Goal: Learn about a topic

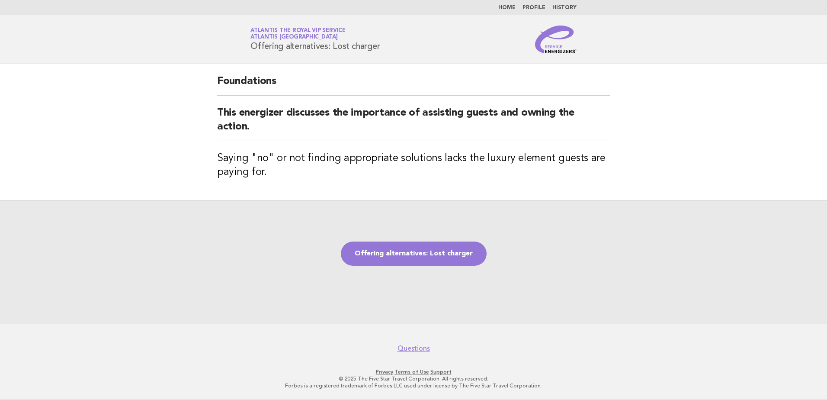
drag, startPoint x: 195, startPoint y: 182, endPoint x: 170, endPoint y: 184, distance: 25.6
click at [195, 182] on main "Foundations This energizer discusses the importance of assisting guests and own…" at bounding box center [413, 194] width 827 height 260
drag, startPoint x: 148, startPoint y: 72, endPoint x: 91, endPoint y: 2, distance: 89.9
click at [147, 72] on main "Foundations This energizer discusses the importance of assisting guests and own…" at bounding box center [413, 194] width 827 height 260
click at [195, 189] on main "Foundations This energizer discusses the importance of assisting guests and own…" at bounding box center [413, 194] width 827 height 260
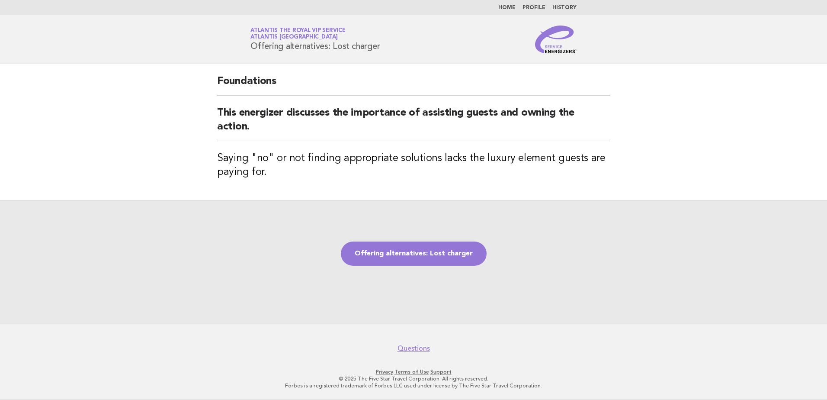
click at [155, 105] on main "Foundations This energizer discusses the importance of assisting guests and own…" at bounding box center [413, 194] width 827 height 260
click at [421, 247] on link "Offering alternatives: Lost charger" at bounding box center [414, 253] width 146 height 24
click at [396, 248] on link "Offering alternatives: Lost charger" at bounding box center [414, 253] width 146 height 24
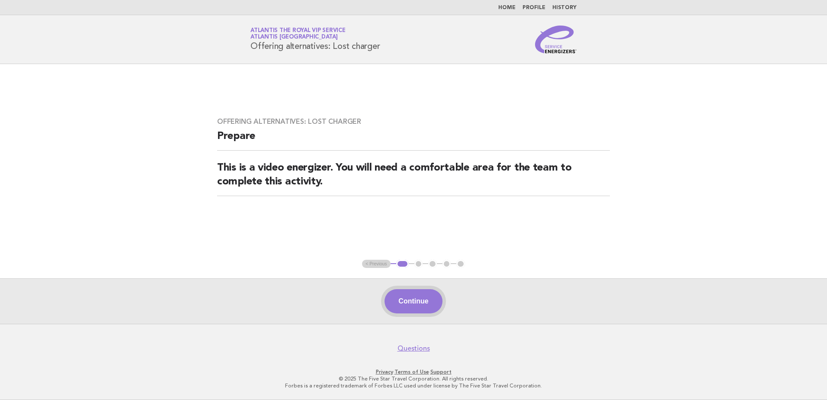
click at [412, 293] on button "Continue" at bounding box center [414, 301] width 58 height 24
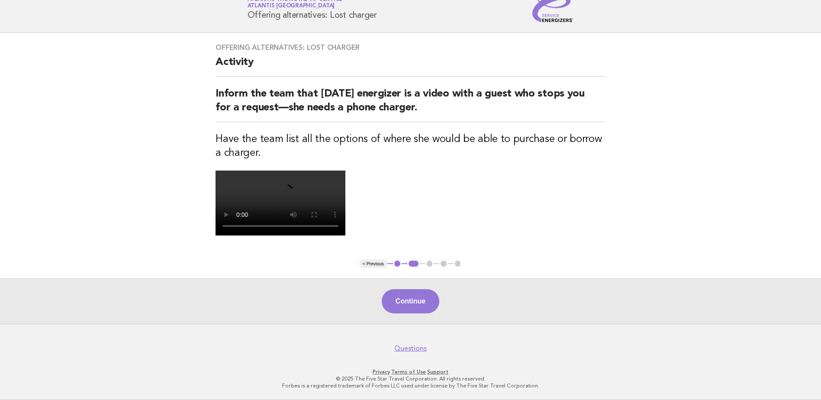
scroll to position [187, 0]
click at [418, 307] on button "Continue" at bounding box center [411, 301] width 58 height 24
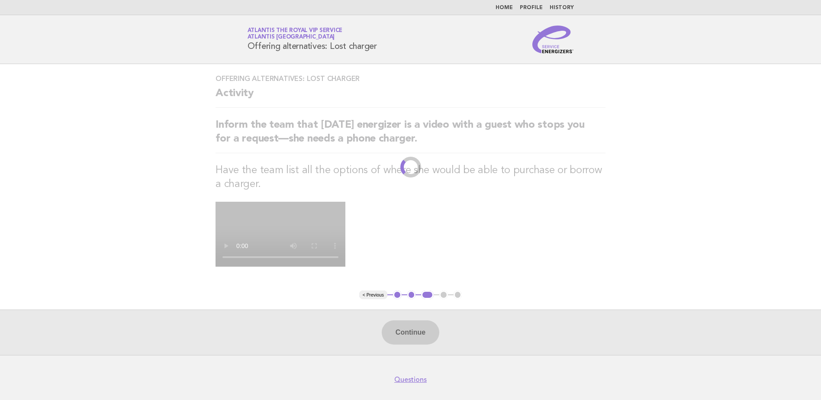
scroll to position [0, 0]
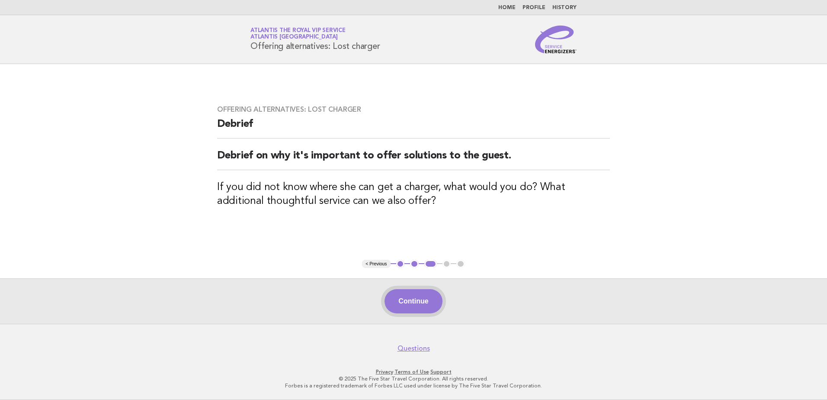
click at [408, 301] on button "Continue" at bounding box center [414, 301] width 58 height 24
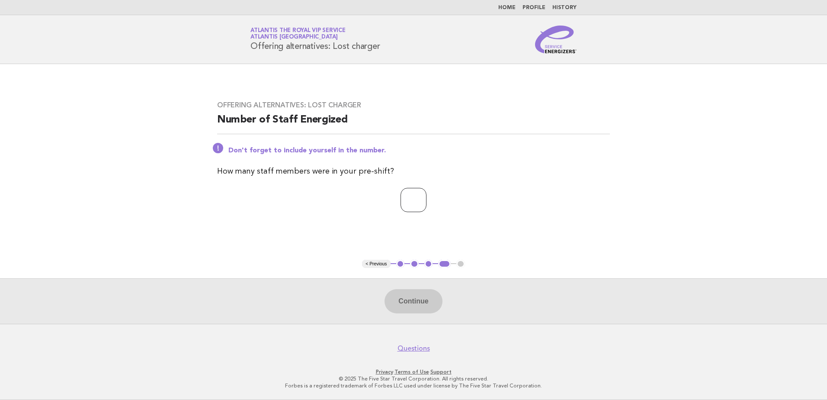
click at [405, 205] on input "number" at bounding box center [414, 200] width 26 height 24
type input "**"
click at [415, 295] on button "Continue" at bounding box center [414, 301] width 58 height 24
